Goal: Communication & Community: Answer question/provide support

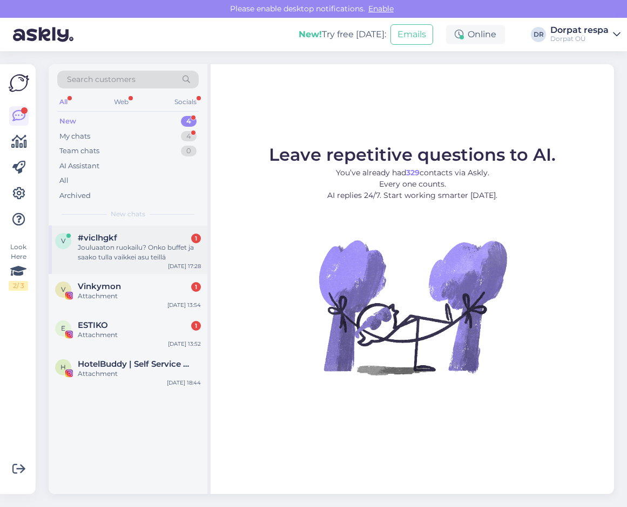
click at [115, 251] on div "Jouluaaton ruokailu? Onko buffet ja saako tulla vaikkei asu teillä" at bounding box center [139, 252] width 123 height 19
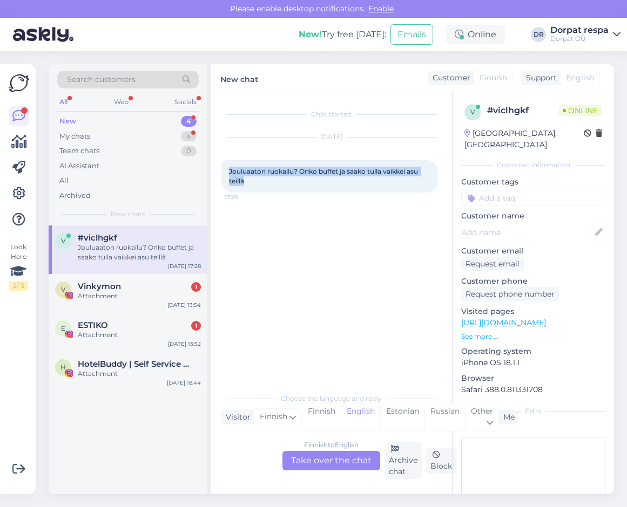
drag, startPoint x: 227, startPoint y: 168, endPoint x: 264, endPoint y: 180, distance: 39.1
click at [264, 180] on div "Jouluaaton ruokailu? Onko buffet ja saako tulla vaikkei asu teillä 17:28" at bounding box center [329, 176] width 216 height 32
drag, startPoint x: 264, startPoint y: 180, endPoint x: 238, endPoint y: 172, distance: 27.1
copy span "Jouluaaton ruokailu? Onko buffet ja saako tulla vaikkei asu teillä"
click at [281, 418] on span "Finnish" at bounding box center [274, 417] width 28 height 12
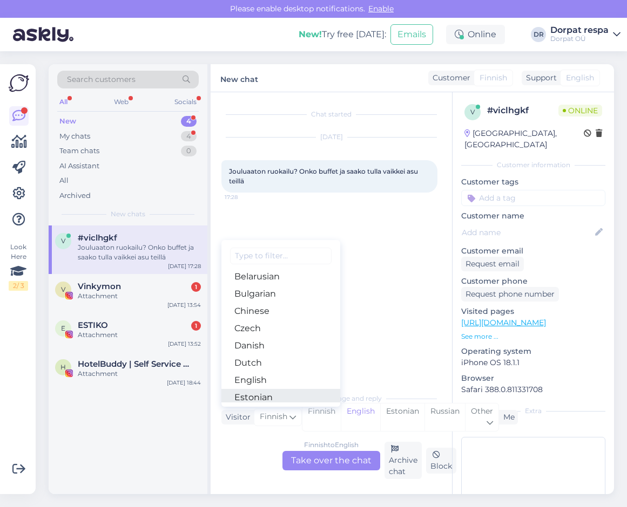
scroll to position [54, 0]
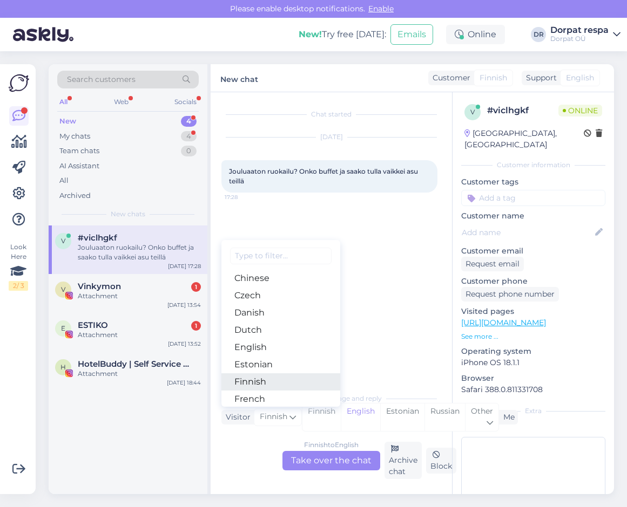
click at [269, 381] on link "Finnish" at bounding box center [280, 381] width 119 height 17
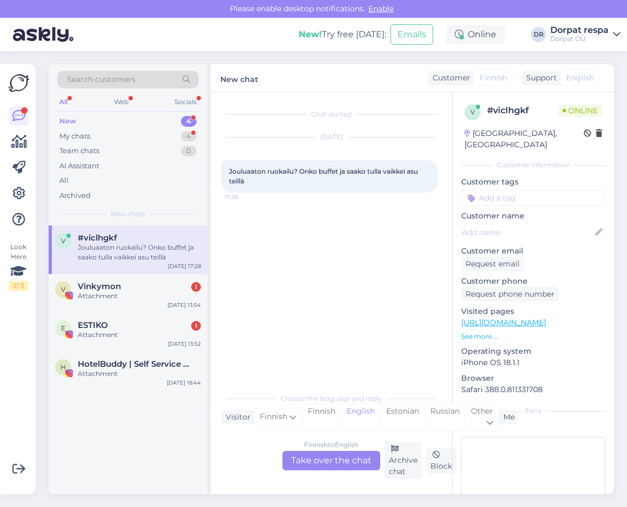
click at [331, 460] on div "Finnish to English Take over the chat" at bounding box center [331, 460] width 98 height 19
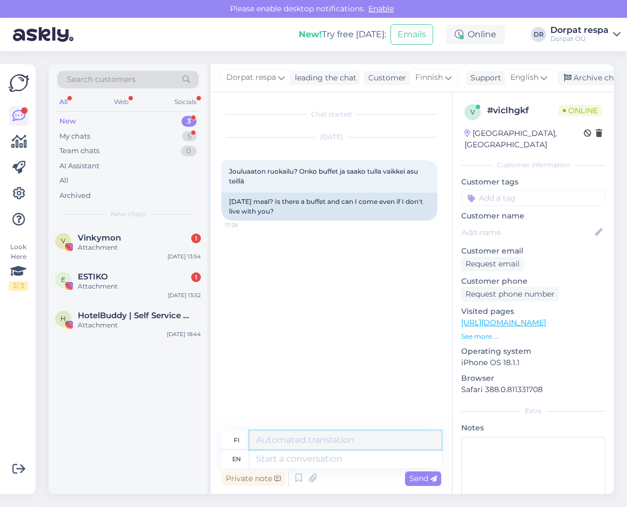
click at [267, 445] on textarea at bounding box center [345, 440] width 192 height 18
paste textarea "Hei Yleensä ravintolamme on suljettu jouluna. Voit tietenkin tarkistaa etukätee…"
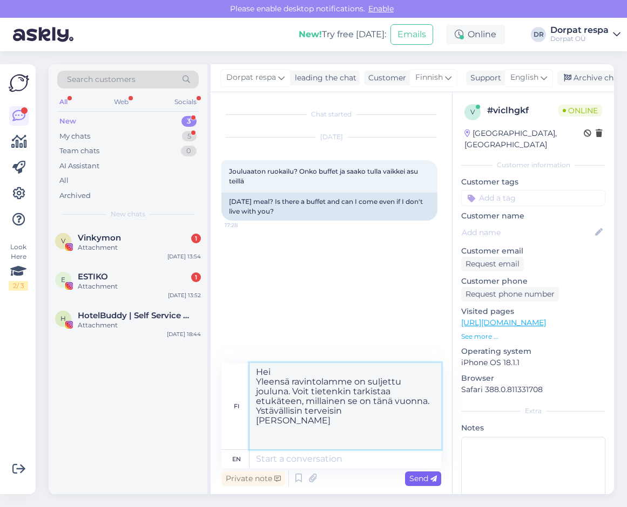
type textarea "Hei Yleensä ravintolamme on suljettu jouluna. Voit tietenkin tarkistaa etukätee…"
click at [423, 480] on span "Send" at bounding box center [423, 479] width 28 height 10
click at [314, 466] on textarea at bounding box center [345, 459] width 192 height 18
drag, startPoint x: 256, startPoint y: 370, endPoint x: 359, endPoint y: 424, distance: 116.6
click at [359, 424] on textarea "Hei Yleensä ravintolamme on suljettu jouluna. Voit tietenkin tarkistaa etukätee…" at bounding box center [345, 406] width 192 height 86
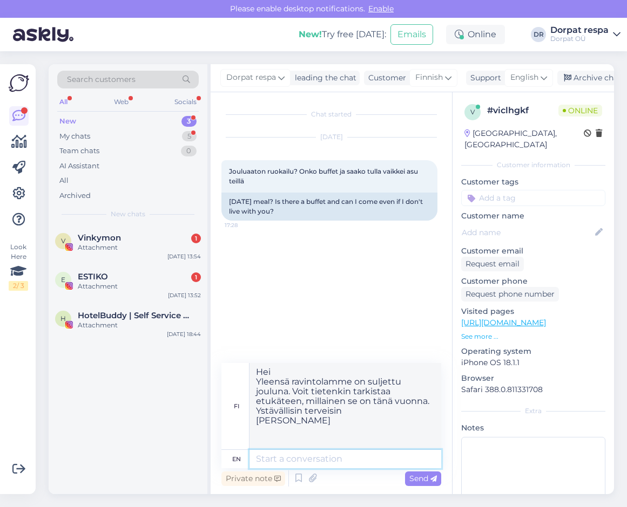
click at [266, 458] on textarea at bounding box center [345, 459] width 192 height 18
paste textarea "Hei Yleensä ravintolamme on suljettu jouluna. Voit tietenkin tarkistaa etukätee…"
type textarea "Hei Yleensä ravintolamme on suljettu jouluna. Voit tietenkin tarkistaa etukätee…"
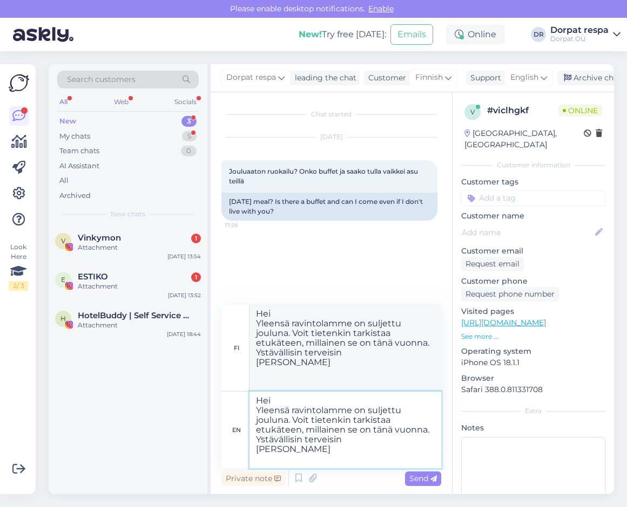
type textarea "Hei yleensä ravintolamme on suljettu jouluna. Voit ajatella etukäteen, millaine…"
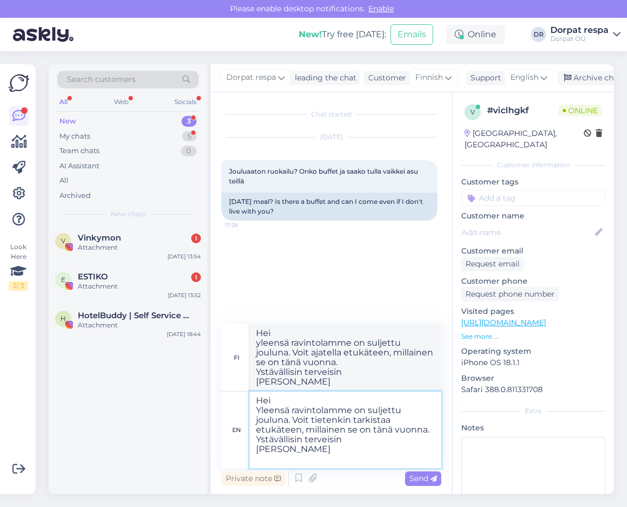
drag, startPoint x: 270, startPoint y: 450, endPoint x: 223, endPoint y: 447, distance: 46.5
click at [223, 447] on div "en Hei Yleensä ravintolamme on suljettu jouluna. Voit tietenkin tarkistaa etukä…" at bounding box center [331, 430] width 220 height 77
type textarea "Hei Yleensä ravintolamme on suljettu jouluna. Voit tietenkin tarkistaa etukätee…"
type textarea "Hei yleensä ravintolamme on suljettu jouluna. Voit ajatella etukäteen, millaine…"
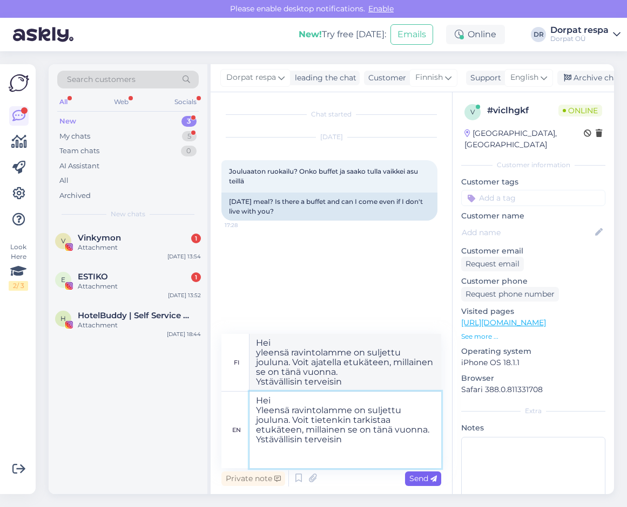
type textarea "Hei Yleensä ravintolamme on suljettu jouluna. Voit tietenkin tarkistaa etukätee…"
click at [413, 474] on span "Send" at bounding box center [423, 479] width 28 height 10
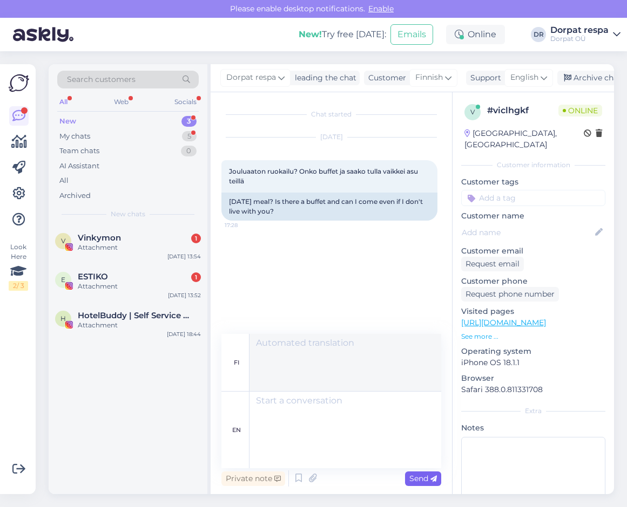
scroll to position [0, 0]
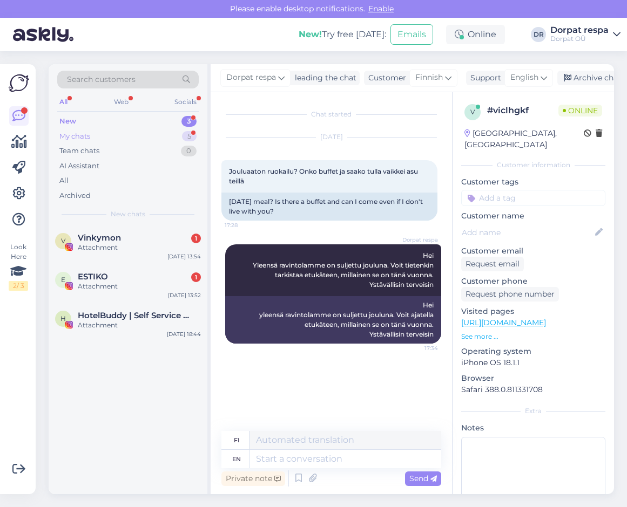
click at [95, 139] on div "My chats 5" at bounding box center [127, 136] width 141 height 15
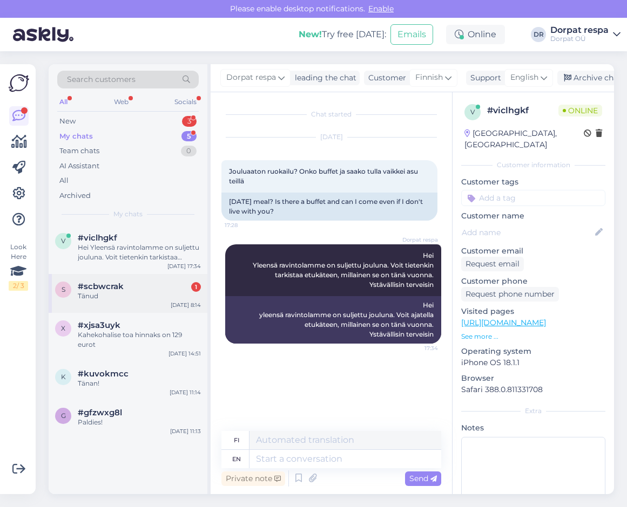
click at [119, 298] on div "Tänud" at bounding box center [139, 296] width 123 height 10
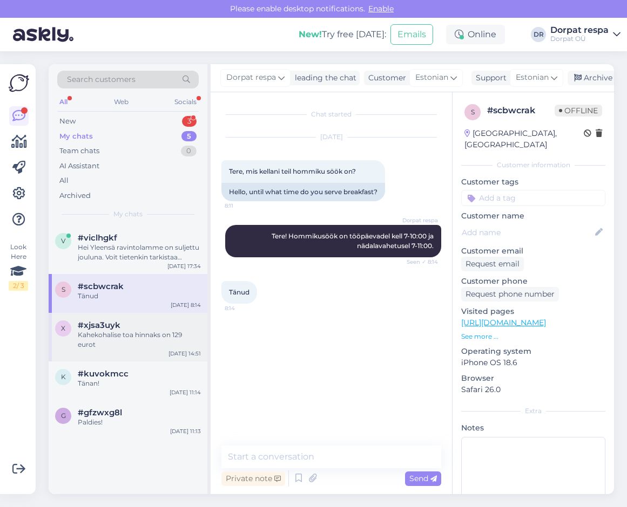
click at [124, 331] on div "Kahekohalise toa hinnaks on 129 eurot" at bounding box center [139, 339] width 123 height 19
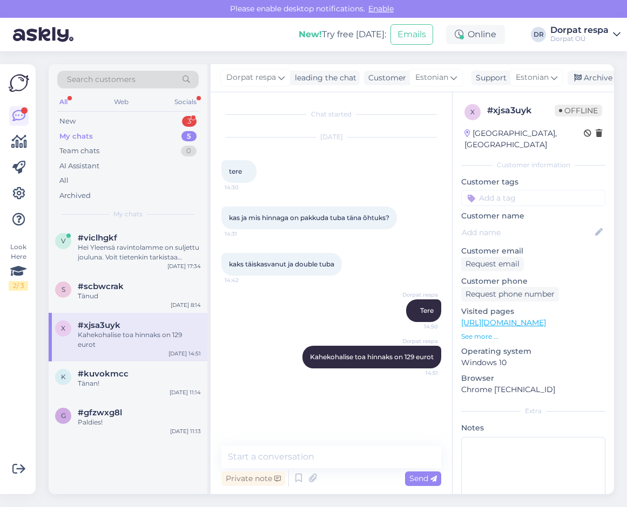
click at [85, 133] on div "My chats" at bounding box center [75, 136] width 33 height 11
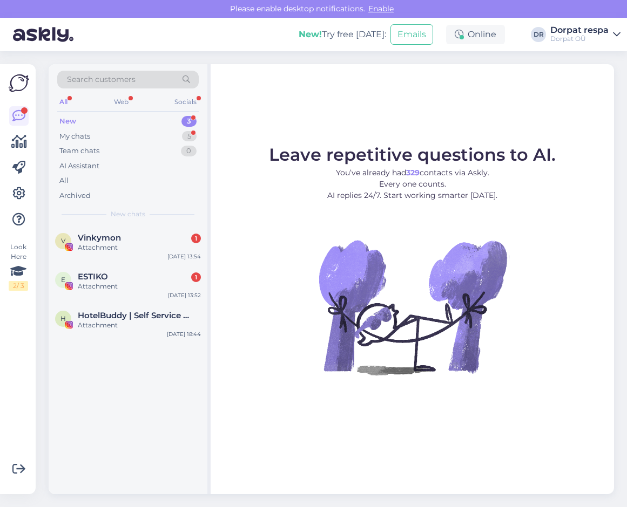
click at [92, 118] on div "New 3" at bounding box center [127, 121] width 141 height 15
click at [87, 132] on div "My chats" at bounding box center [74, 136] width 31 height 11
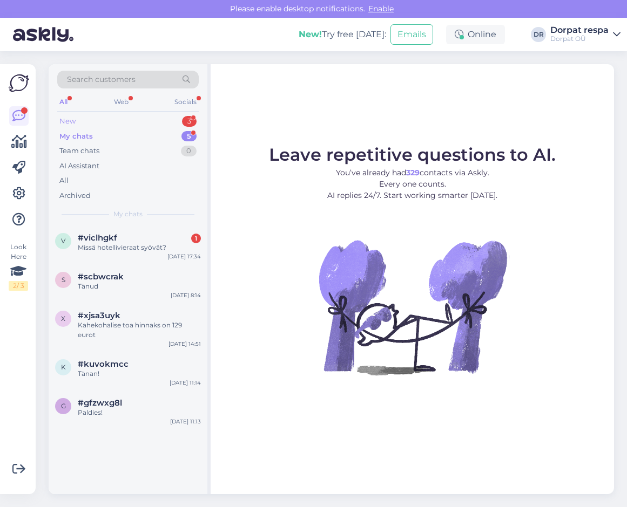
click at [92, 123] on div "New 3" at bounding box center [127, 121] width 141 height 15
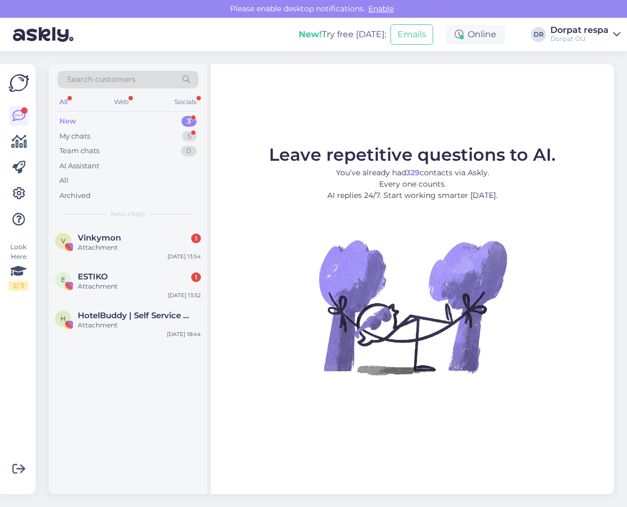
click at [83, 120] on div "New 3" at bounding box center [127, 121] width 141 height 15
click at [89, 137] on div "My chats" at bounding box center [74, 136] width 31 height 11
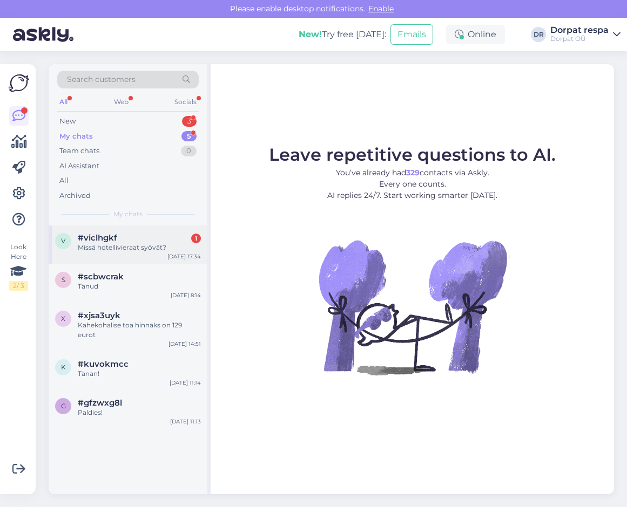
click at [123, 244] on div "Missä hotellivieraat syövät?" at bounding box center [139, 248] width 123 height 10
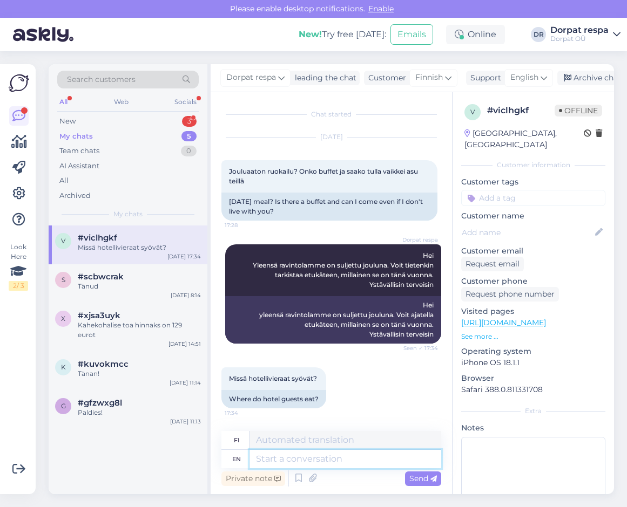
click at [290, 457] on textarea at bounding box center [345, 459] width 192 height 18
click at [277, 460] on textarea at bounding box center [345, 459] width 192 height 18
paste textarea "There is always a place that is open."
type textarea "There is always a place that is open."
click at [429, 478] on span "Send" at bounding box center [423, 479] width 28 height 10
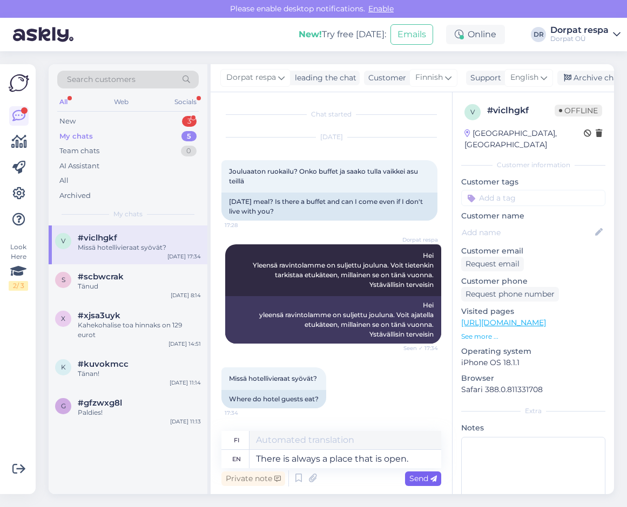
type textarea "Aina on jokin paikka avoinna."
click at [426, 478] on span "Send" at bounding box center [423, 479] width 28 height 10
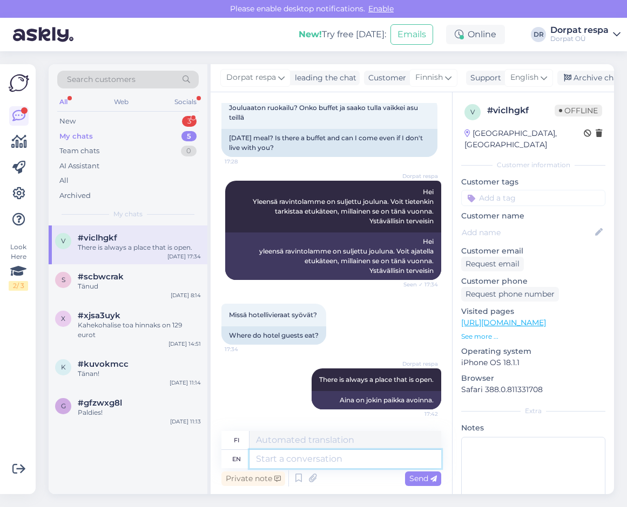
click at [275, 464] on textarea at bounding box center [345, 459] width 192 height 18
paste textarea "We will receive this information just before Christmas."
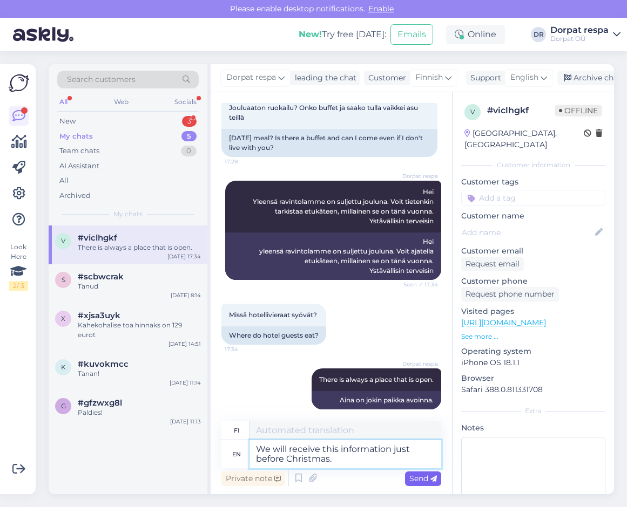
type textarea "We will receive this information just before Christmas."
click at [416, 477] on span "Send" at bounding box center [423, 479] width 28 height 10
type textarea "[PERSON_NAME] tämän tiedon juuri ennen joulua."
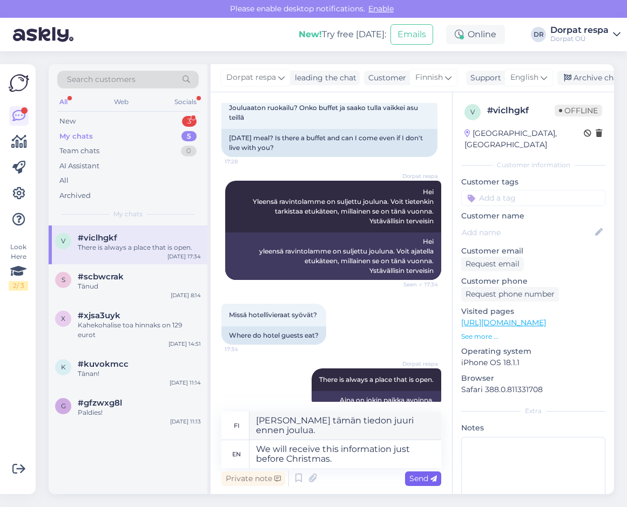
click at [416, 477] on span "Send" at bounding box center [423, 479] width 28 height 10
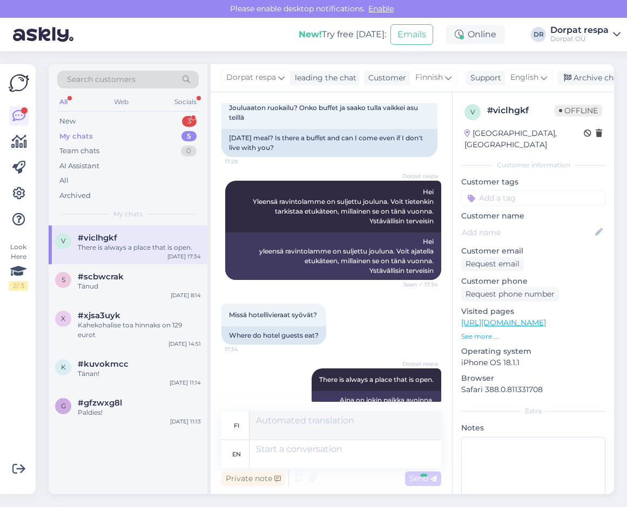
scroll to position [128, 0]
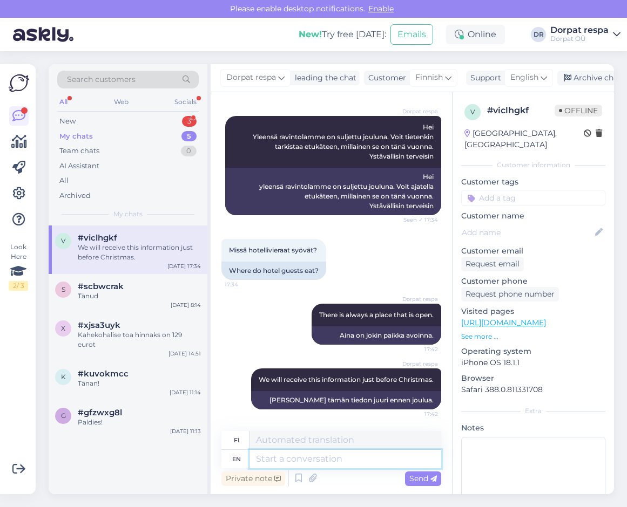
click at [278, 458] on textarea at bounding box center [345, 459] width 192 height 18
paste textarea "Ask again in mid-December"
type textarea "Ask again in mid-December"
type textarea "Kysy uudelleen joulukuun puolivälissä"
click at [424, 486] on div "Send" at bounding box center [423, 479] width 36 height 15
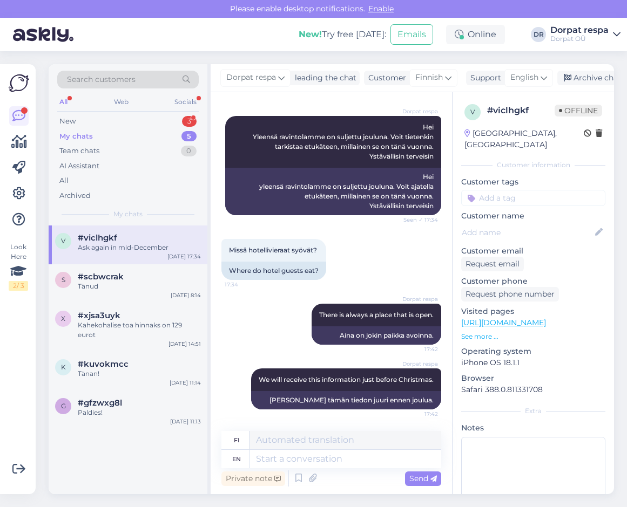
scroll to position [193, 0]
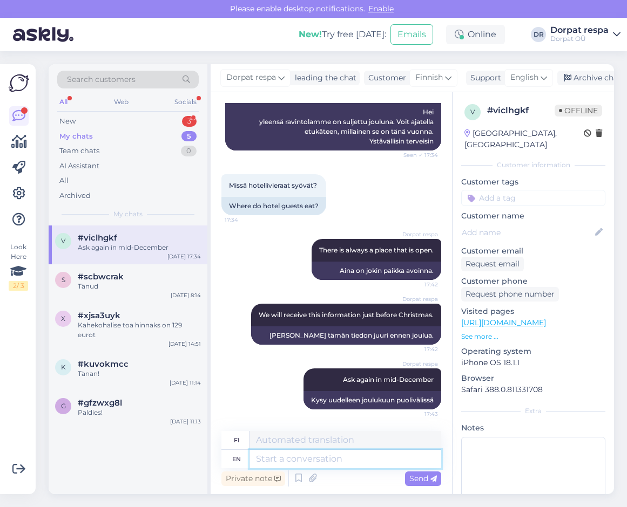
click at [268, 461] on textarea at bounding box center [345, 459] width 192 height 18
paste textarea "Hopefully we can then answer more precisely."
type textarea "Hopefully we can then answer more precisely."
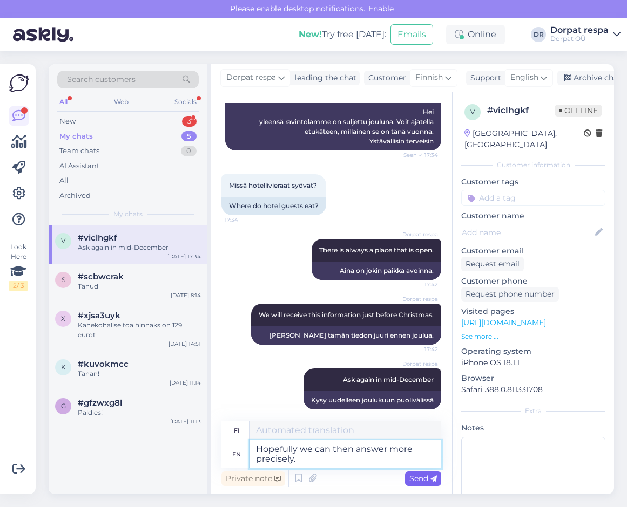
type textarea "Toivottavasti pystymme silloin vastaamaan tarkemmin."
type textarea "Hopefully we can then answer more precisely."
click at [423, 479] on span "Send" at bounding box center [423, 479] width 28 height 10
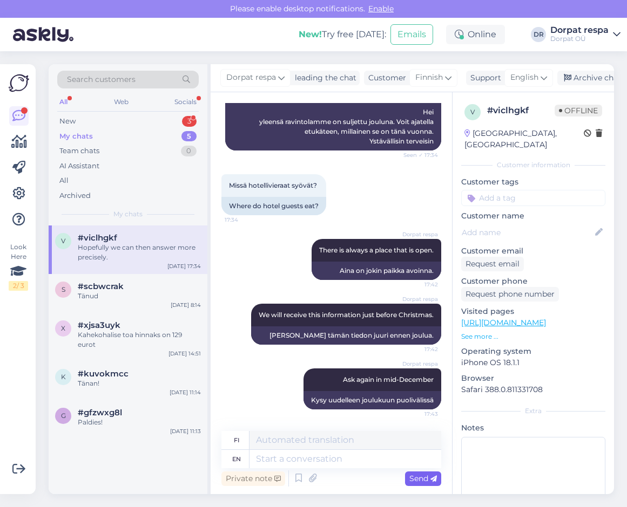
scroll to position [258, 0]
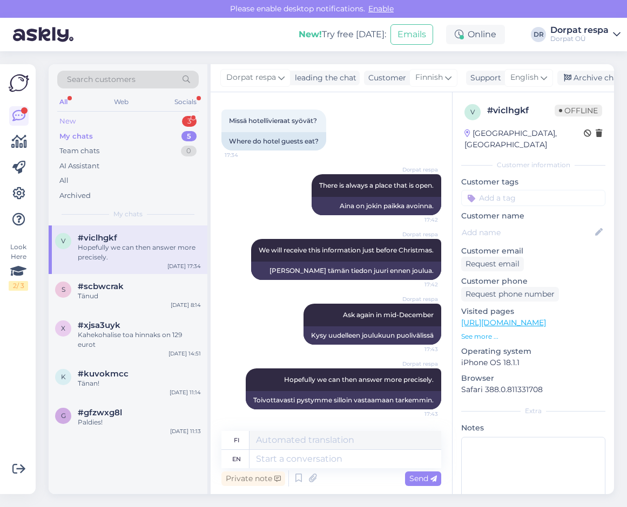
click at [100, 117] on div "New 3" at bounding box center [127, 121] width 141 height 15
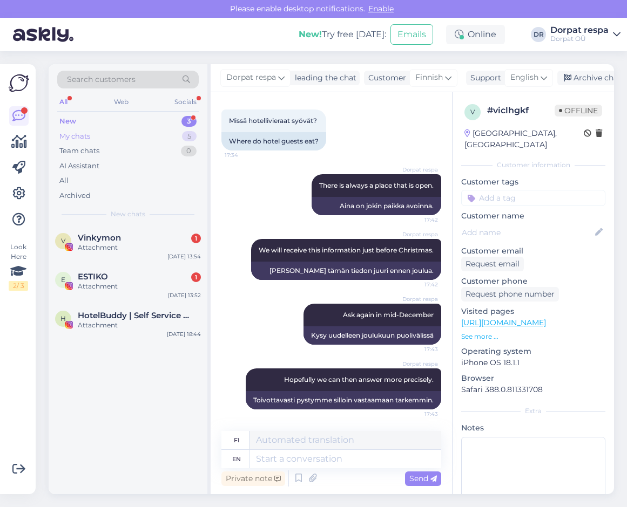
click at [104, 137] on div "My chats 5" at bounding box center [127, 136] width 141 height 15
